Goal: Task Accomplishment & Management: Manage account settings

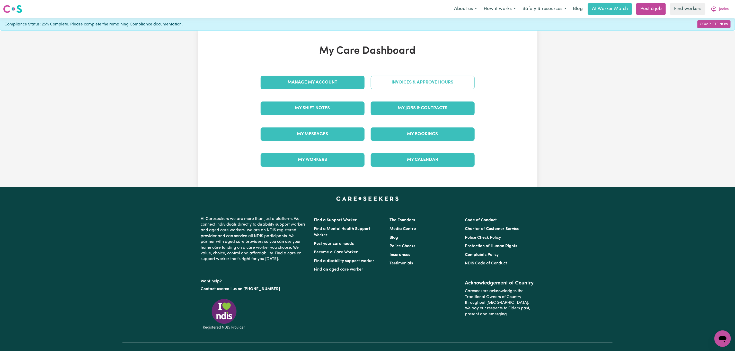
click at [435, 82] on link "Invoices & Approve Hours" at bounding box center [423, 82] width 104 height 13
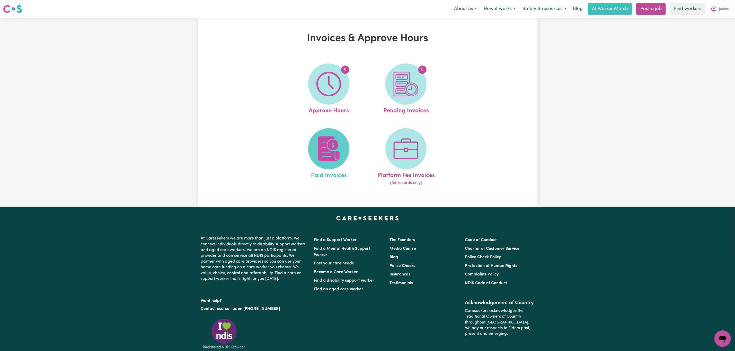
click at [330, 156] on img at bounding box center [328, 149] width 25 height 25
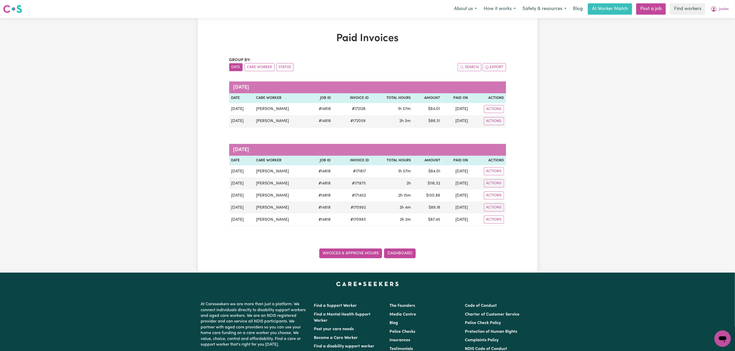
click at [351, 256] on link "Invoices & Approve Hours" at bounding box center [350, 254] width 63 height 10
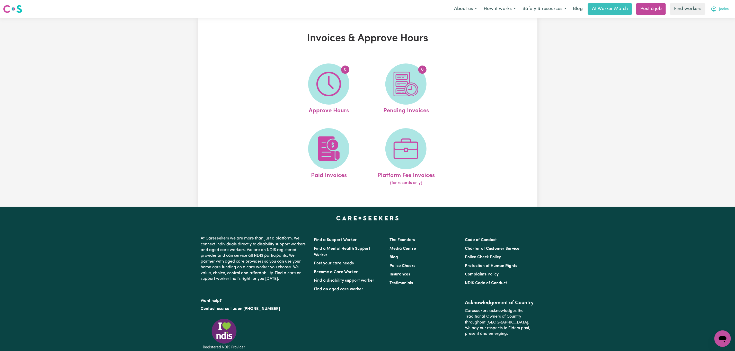
click at [720, 7] on span "Jooles" at bounding box center [724, 9] width 10 height 6
click at [709, 27] on link "Logout" at bounding box center [711, 30] width 41 height 10
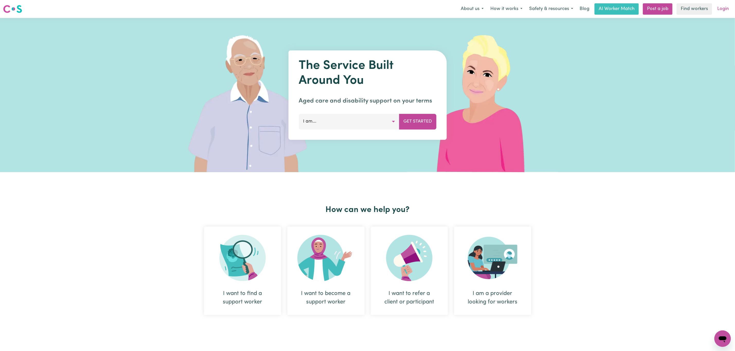
drag, startPoint x: 709, startPoint y: 27, endPoint x: 724, endPoint y: 6, distance: 25.8
click at [724, 6] on link "Login" at bounding box center [723, 8] width 18 height 11
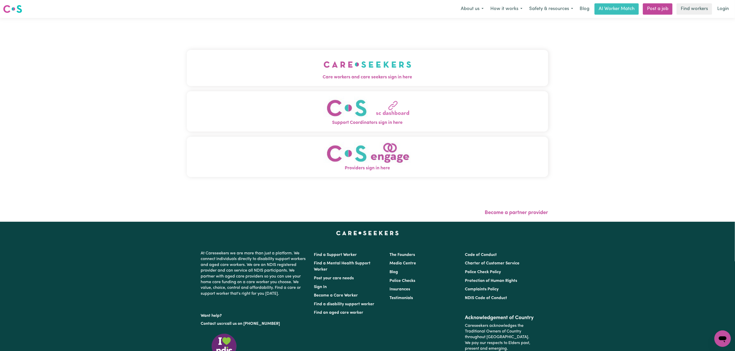
drag, startPoint x: 338, startPoint y: 45, endPoint x: 337, endPoint y: 50, distance: 4.9
click at [337, 46] on div "Care workers and care seekers sign in here Support Coordinators sign in here Pr…" at bounding box center [367, 116] width 361 height 176
click at [332, 60] on img "Care workers and care seekers sign in here" at bounding box center [368, 64] width 88 height 19
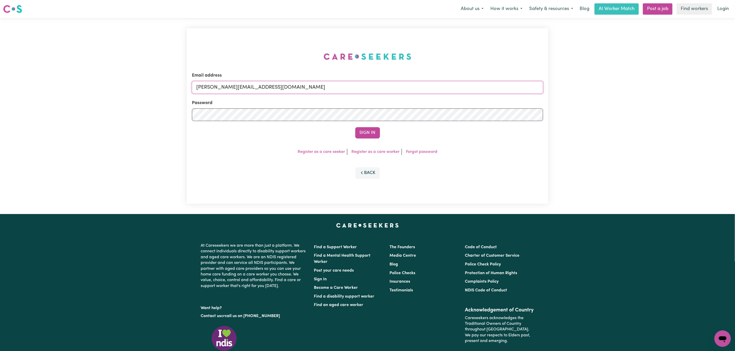
drag, startPoint x: 276, startPoint y: 82, endPoint x: 275, endPoint y: 91, distance: 8.8
click at [276, 82] on input "[PERSON_NAME][EMAIL_ADDRESS][DOMAIN_NAME]" at bounding box center [367, 87] width 351 height 12
drag, startPoint x: 225, startPoint y: 85, endPoint x: 371, endPoint y: 104, distance: 147.4
click at [379, 88] on input "[EMAIL_ADDRESS][PERSON_NAME][DOMAIN_NAME]" at bounding box center [367, 87] width 351 height 12
type input "superuser~[PERSON_NAME][EMAIL_ADDRESS][DOMAIN_NAME]"
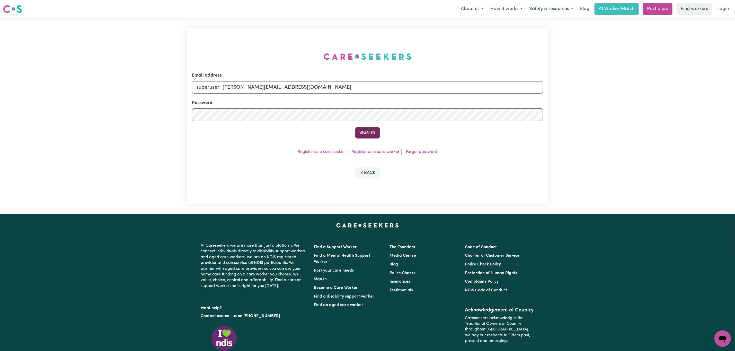
click at [365, 136] on button "Sign In" at bounding box center [367, 132] width 25 height 11
